Goal: Entertainment & Leisure: Consume media (video, audio)

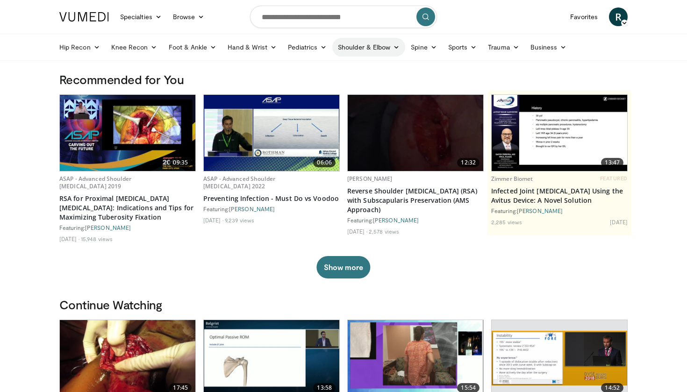
click at [370, 50] on link "Shoulder & Elbow" at bounding box center [368, 47] width 73 height 19
click at [355, 70] on link "Elbow" at bounding box center [349, 69] width 111 height 15
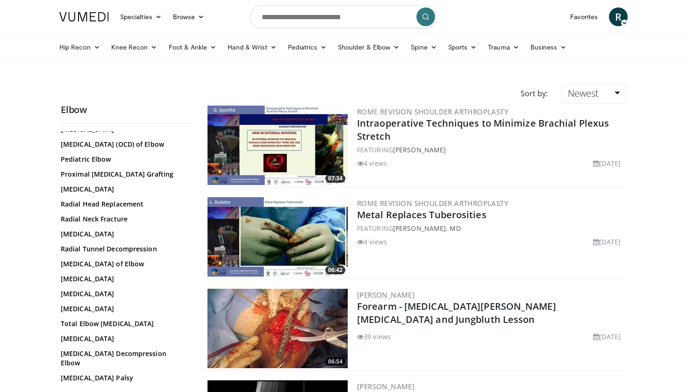
scroll to position [674, 0]
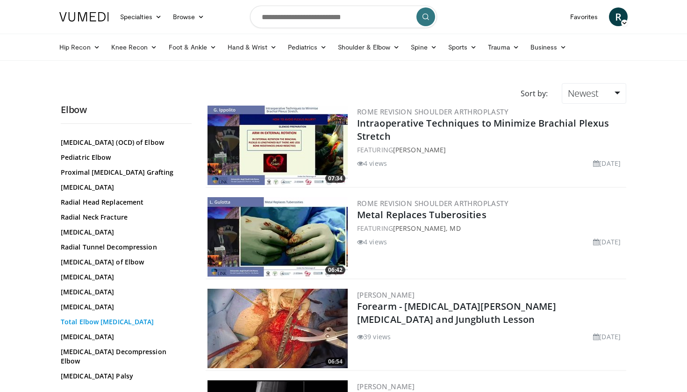
click at [110, 327] on link "Total Elbow Arthroplasty" at bounding box center [124, 321] width 126 height 9
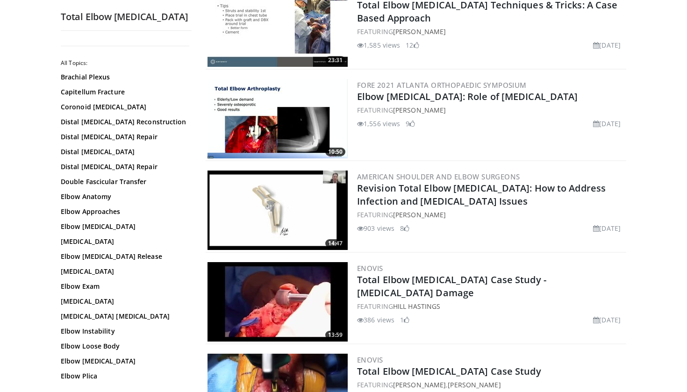
scroll to position [1043, 0]
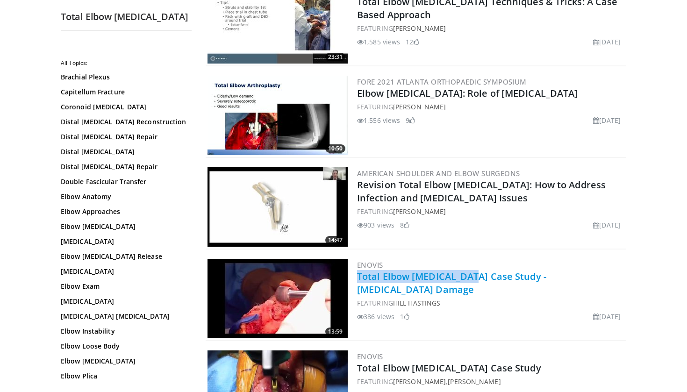
drag, startPoint x: 353, startPoint y: 268, endPoint x: 469, endPoint y: 267, distance: 115.4
click at [469, 267] on div "13:59 Enovis Total Elbow [MEDICAL_DATA] Case Study - [MEDICAL_DATA] Damage FEAT…" at bounding box center [416, 299] width 421 height 84
copy link "Total Elbow [MEDICAL_DATA]"
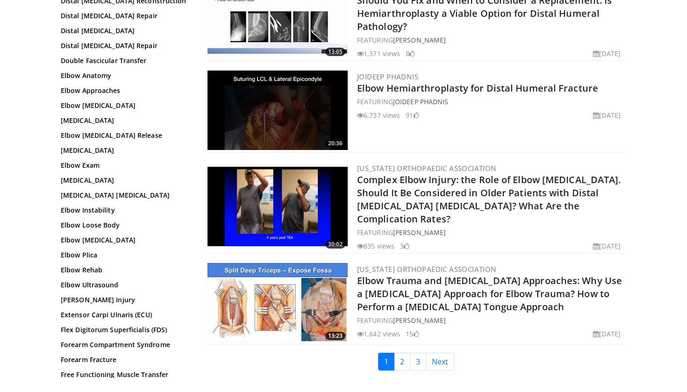
scroll to position [2068, 0]
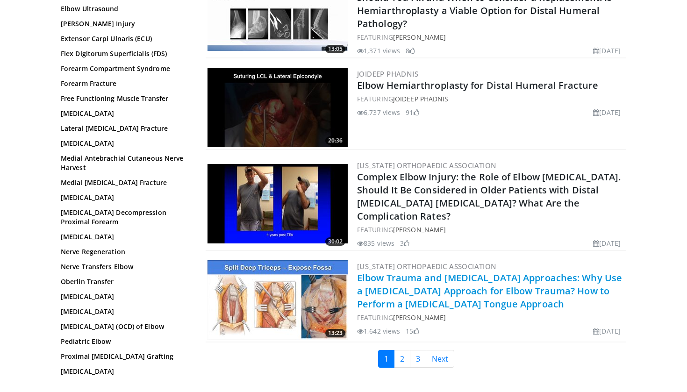
click at [501, 271] on link "Elbow Trauma and [MEDICAL_DATA] Approaches: Why Use a [MEDICAL_DATA] Approach f…" at bounding box center [489, 290] width 265 height 39
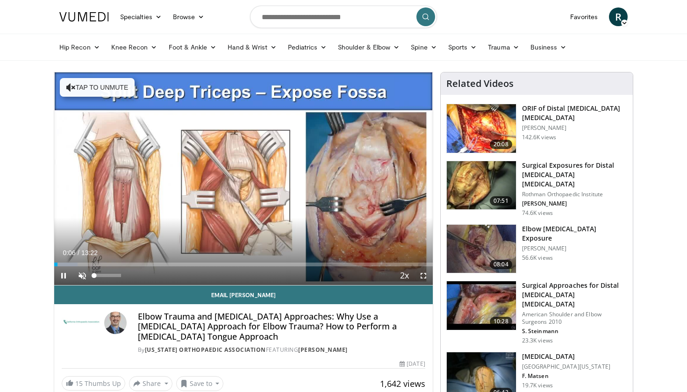
click at [83, 277] on span "Video Player" at bounding box center [82, 275] width 19 height 19
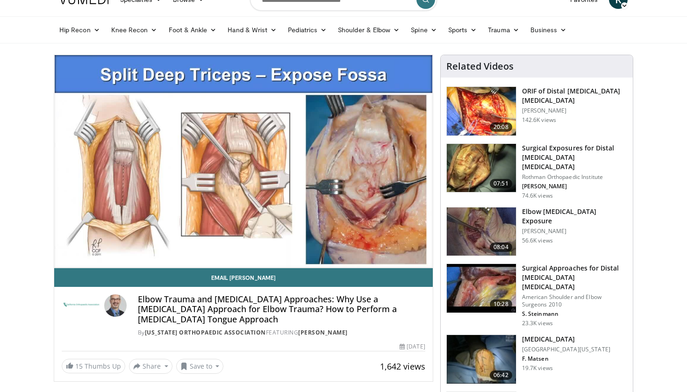
scroll to position [22, 0]
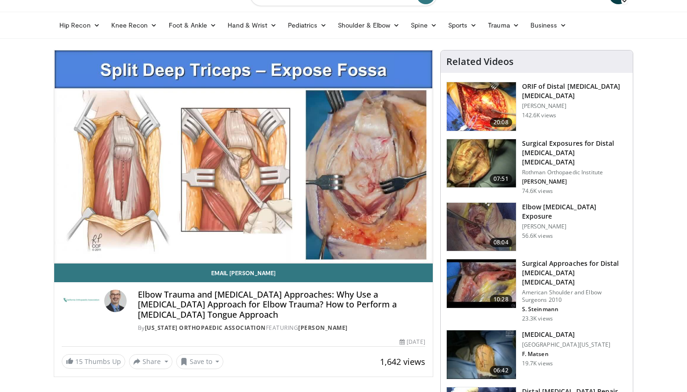
click at [320, 192] on div "10 seconds Tap to unmute" at bounding box center [243, 156] width 378 height 213
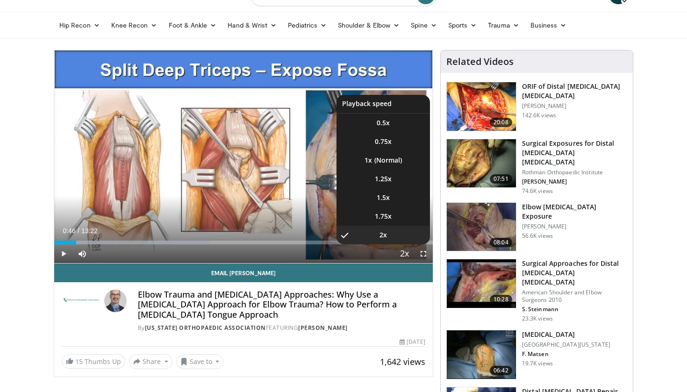
click at [407, 251] on span "Video Player" at bounding box center [404, 254] width 13 height 19
click at [402, 159] on li "1x" at bounding box center [382, 160] width 93 height 19
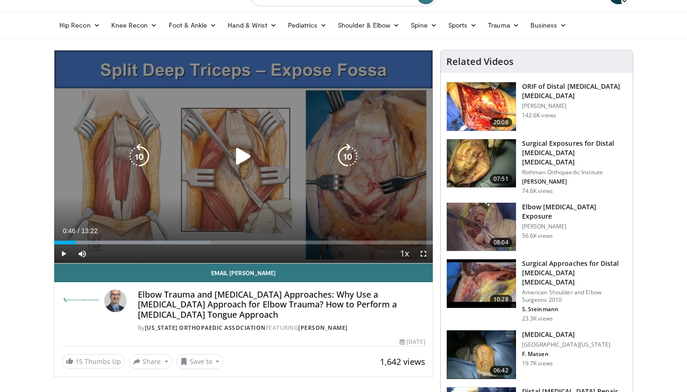
click at [242, 156] on icon "Video Player" at bounding box center [243, 156] width 26 height 26
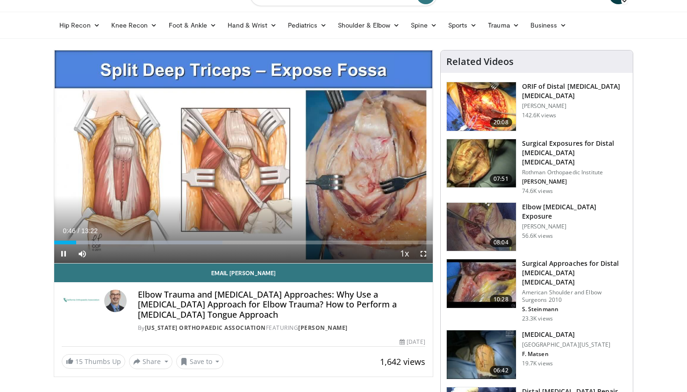
click at [426, 254] on span "Video Player" at bounding box center [423, 253] width 19 height 19
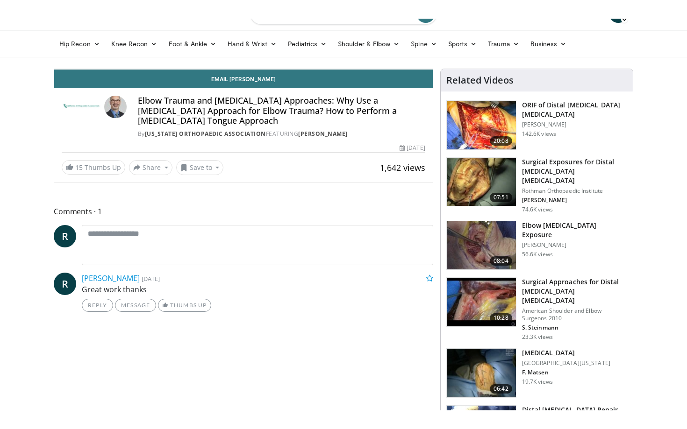
scroll to position [0, 0]
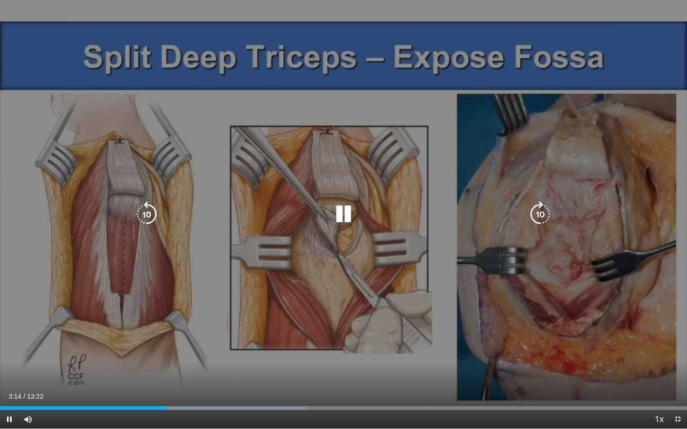
click at [386, 392] on div "Loaded : 44.48% 03:14 07:31" at bounding box center [343, 408] width 687 height 4
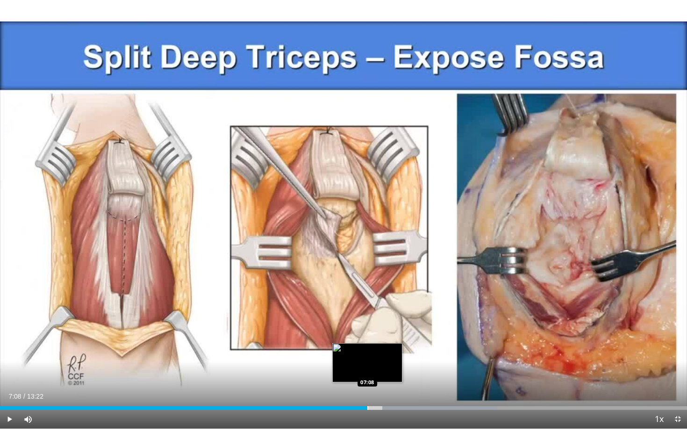
click at [367, 392] on div "Progress Bar" at bounding box center [367, 408] width 1 height 4
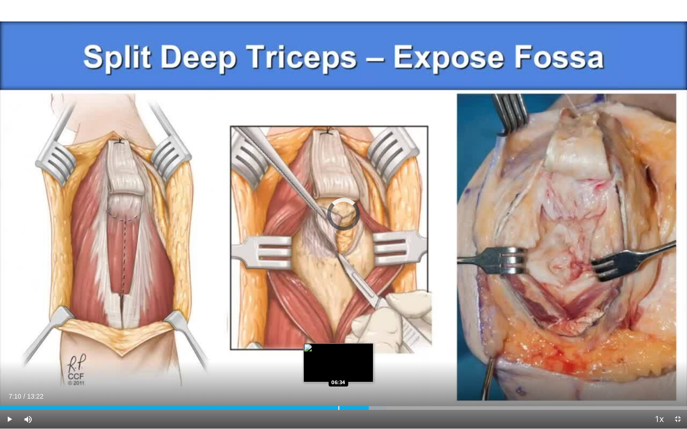
click at [338, 392] on div "Progress Bar" at bounding box center [338, 408] width 1 height 4
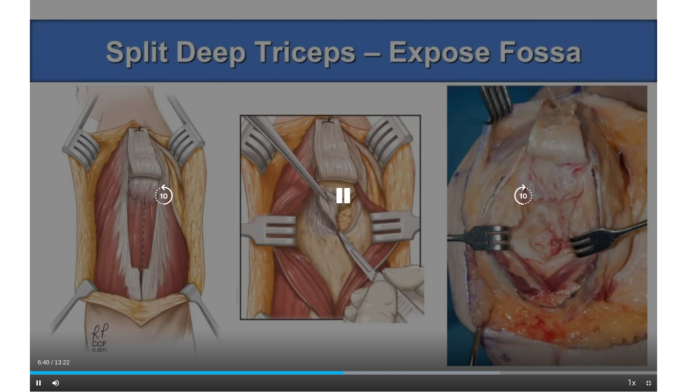
scroll to position [22, 0]
